Goal: Information Seeking & Learning: Learn about a topic

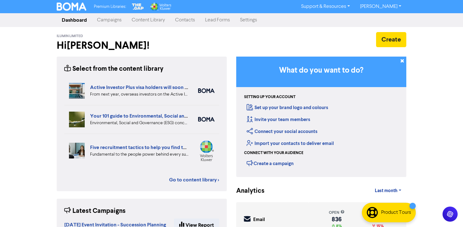
click at [149, 19] on link "Content Library" at bounding box center [148, 20] width 43 height 13
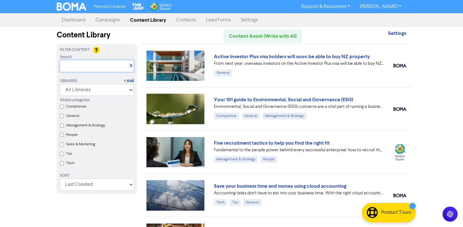
click at [99, 67] on input "text" at bounding box center [97, 66] width 74 height 12
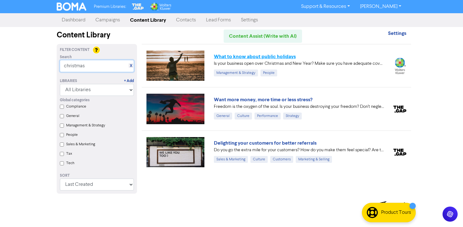
type input "christmas"
click at [238, 58] on link "What to know about public holidays" at bounding box center [255, 57] width 82 height 6
drag, startPoint x: 86, startPoint y: 65, endPoint x: 49, endPoint y: 62, distance: 37.3
click at [50, 63] on div "Premium Libraries: Support & Resources Video Tutorials FAQ & Guides Marketing E…" at bounding box center [231, 113] width 463 height 227
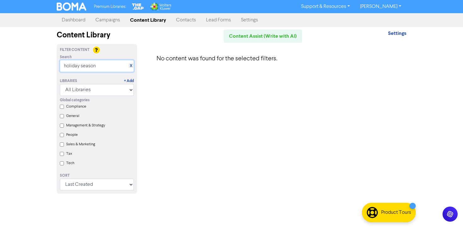
drag, startPoint x: 102, startPoint y: 66, endPoint x: 52, endPoint y: 63, distance: 49.9
click at [52, 63] on div "Filter Content Search X holiday season Libraries + Add All Libraries BOMA Other…" at bounding box center [97, 122] width 90 height 157
type input "f"
type input "s"
type input "b"
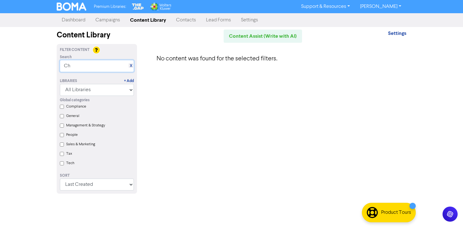
type input "C"
type input "f"
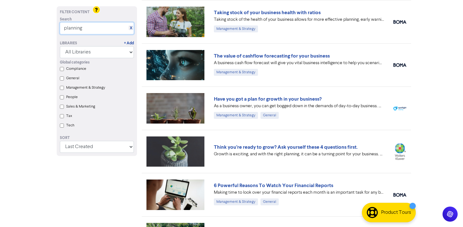
scroll to position [88, 0]
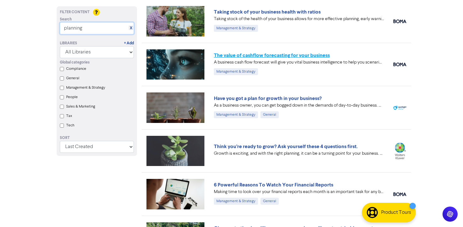
type input "planning"
click at [251, 56] on link "The value of cashflow forecasting for your business" at bounding box center [272, 55] width 116 height 6
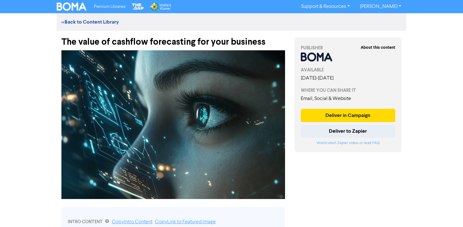
scroll to position [88, 0]
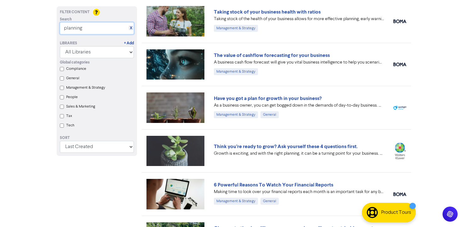
drag, startPoint x: 88, startPoint y: 28, endPoint x: 45, endPoint y: 27, distance: 43.5
click at [45, 27] on div "Premium Libraries: Support & Resources Video Tutorials FAQ & Guides Marketing E…" at bounding box center [231, 25] width 463 height 227
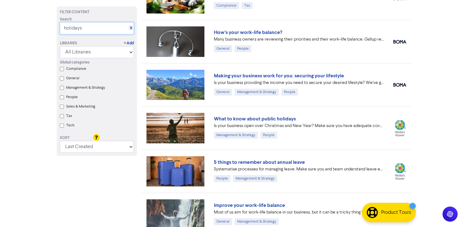
scroll to position [0, 0]
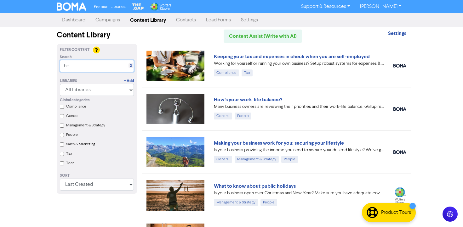
type input "h"
type input "planning"
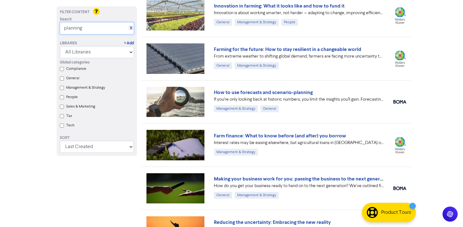
scroll to position [571, 0]
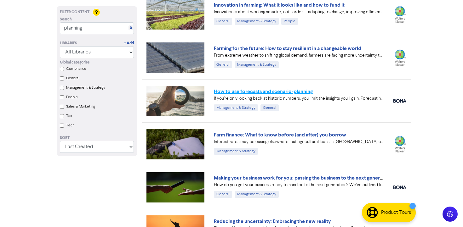
click at [277, 90] on link "How to use forecasts and scenario-planning" at bounding box center [263, 92] width 99 height 6
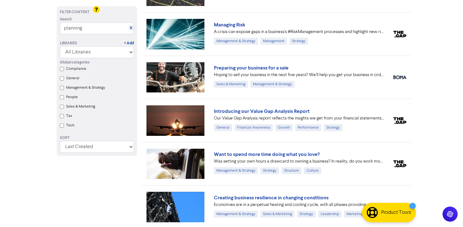
scroll to position [1808, 0]
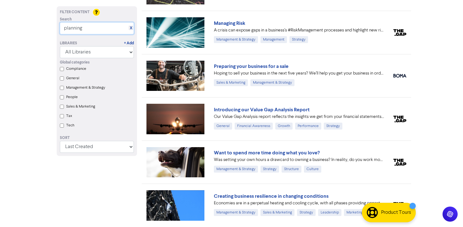
drag, startPoint x: 84, startPoint y: 28, endPoint x: 45, endPoint y: 26, distance: 38.4
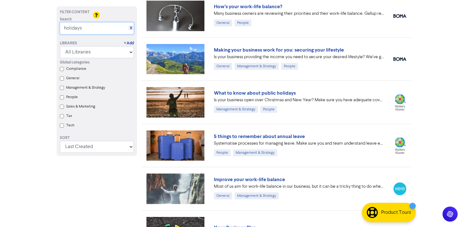
scroll to position [97, 0]
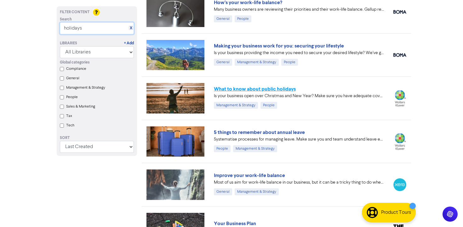
type input "holidays"
click at [243, 92] on link "What to know about public holidays" at bounding box center [255, 89] width 82 height 6
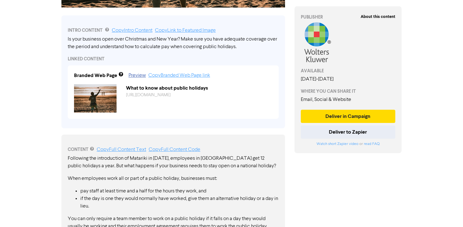
scroll to position [219, 0]
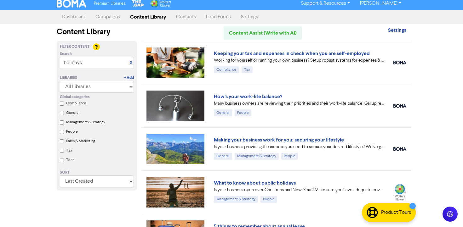
scroll to position [3, 0]
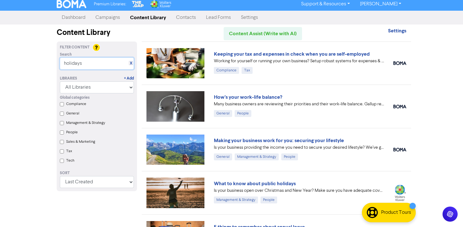
drag, startPoint x: 84, startPoint y: 63, endPoint x: 41, endPoint y: 61, distance: 43.5
click at [41, 61] on div "Premium Libraries: Support & Resources Video Tutorials FAQ & Guides Marketing E…" at bounding box center [231, 110] width 463 height 227
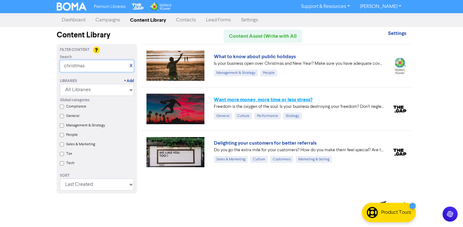
type input "christmas"
click at [263, 99] on link "Want more money, more time or less stress?" at bounding box center [263, 100] width 99 height 6
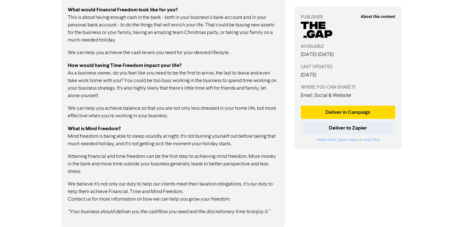
scroll to position [403, 0]
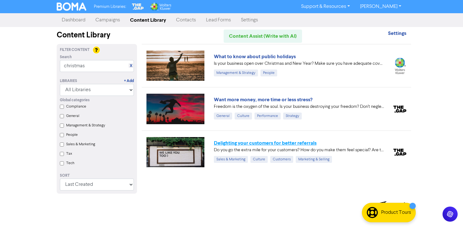
click at [290, 143] on link "Delighting your customers for better referrals" at bounding box center [265, 143] width 103 height 6
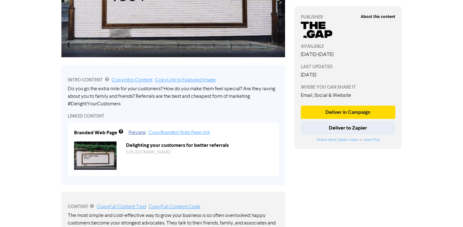
scroll to position [140, 0]
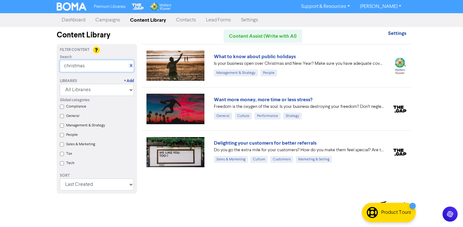
drag, startPoint x: 92, startPoint y: 65, endPoint x: 121, endPoint y: 52, distance: 31.4
click at [45, 63] on div "Premium Libraries: Support & Resources Video Tutorials FAQ & Guides Marketing E…" at bounding box center [231, 113] width 463 height 227
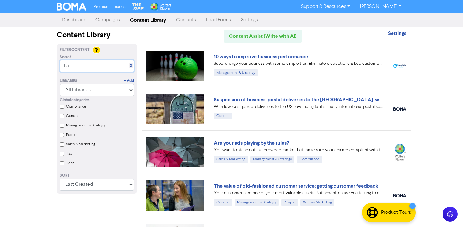
type input "h"
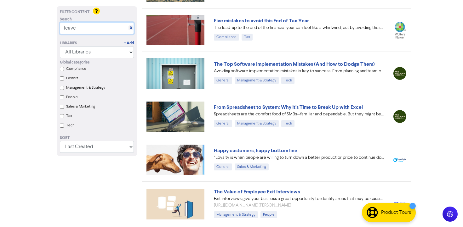
scroll to position [471, 0]
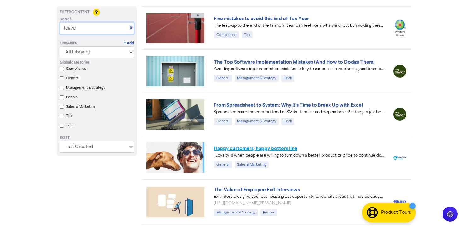
type input "leave"
click at [274, 147] on link "Happy customers, happy bottom line" at bounding box center [255, 149] width 83 height 6
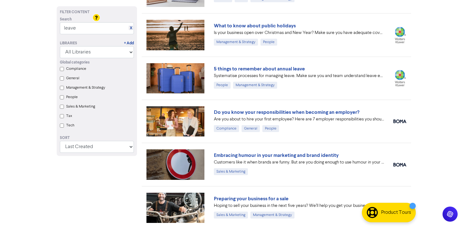
scroll to position [734, 0]
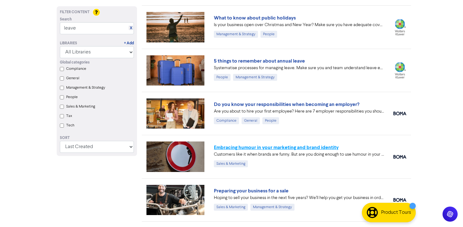
click at [269, 148] on link "Embracing humour in your marketing and brand identity" at bounding box center [276, 148] width 125 height 6
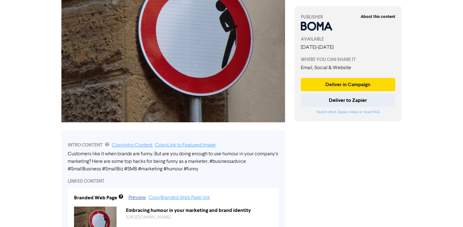
scroll to position [92, 0]
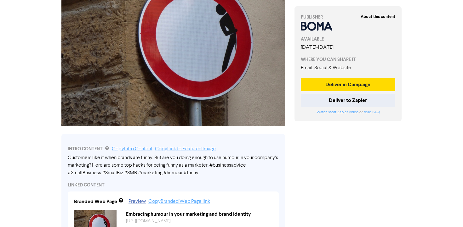
scroll to position [734, 0]
